Goal: Find specific page/section: Find specific page/section

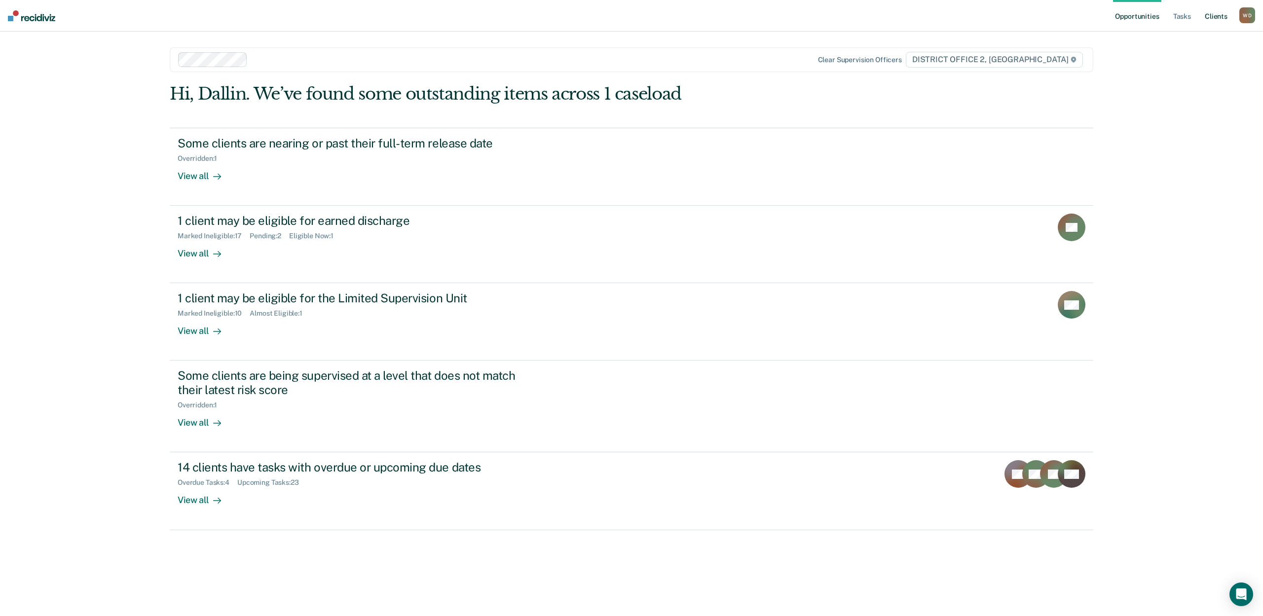
click at [1218, 19] on link "Client s" at bounding box center [1216, 16] width 27 height 32
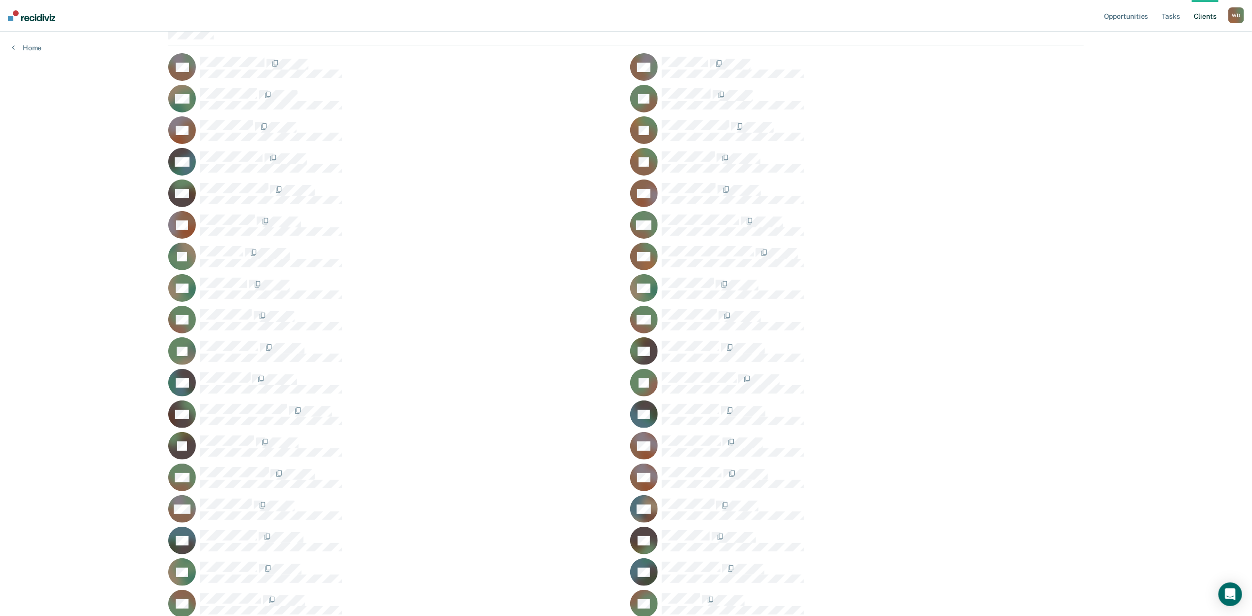
scroll to position [131, 0]
